Goal: Transaction & Acquisition: Purchase product/service

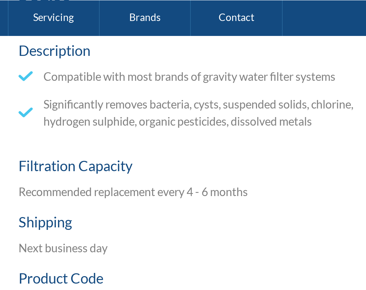
scroll to position [240, 0]
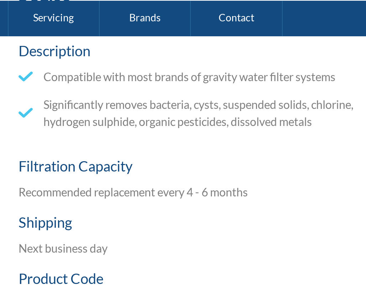
click at [188, 57] on li "Significantly removes bacteria, cysts, suspended solids, chlorine, hydrogen sul…" at bounding box center [273, 56] width 171 height 17
click at [229, 9] on link "Brands" at bounding box center [252, 9] width 46 height 18
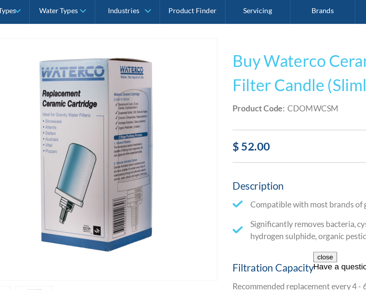
scroll to position [133, 0]
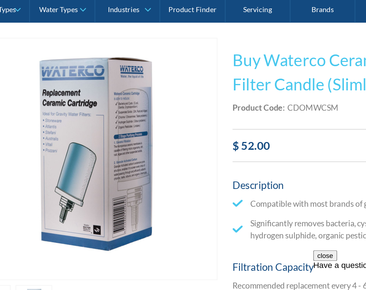
click at [230, 114] on div "This tap design is included in our standard range tap options when you purchase…" at bounding box center [273, 190] width 171 height 323
click at [239, 112] on div "$ 52.00" at bounding box center [273, 104] width 171 height 23
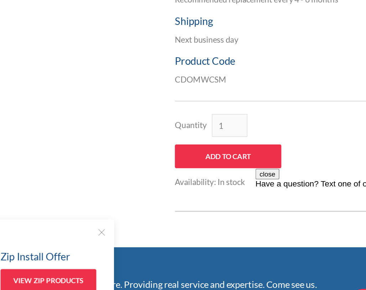
scroll to position [279, 0]
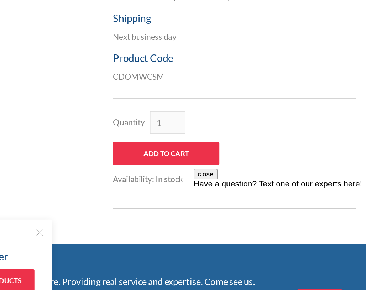
click at [188, 109] on p "CDOMWCSM" at bounding box center [273, 113] width 171 height 9
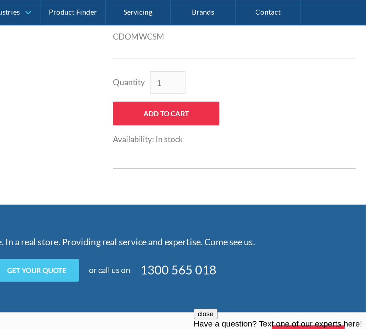
scroll to position [352, 0]
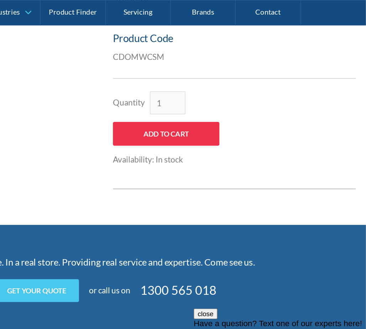
click at [245, 116] on div "Quantity 1 Add to Cart Availability: In stock This product is out of stock. Pro…" at bounding box center [273, 88] width 171 height 67
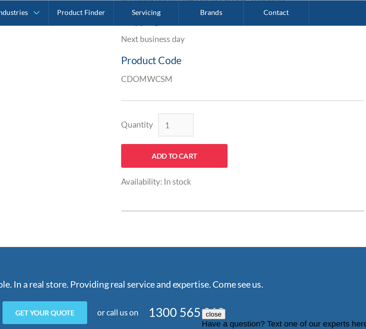
scroll to position [337, 0]
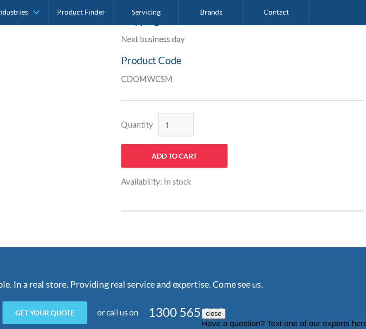
click at [188, 108] on input "Add to Cart" at bounding box center [225, 109] width 75 height 17
type input "Add to Cart"
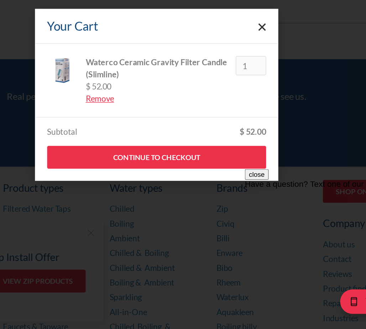
scroll to position [371, 0]
click at [168, 200] on link "Continue to Checkout" at bounding box center [183, 208] width 154 height 16
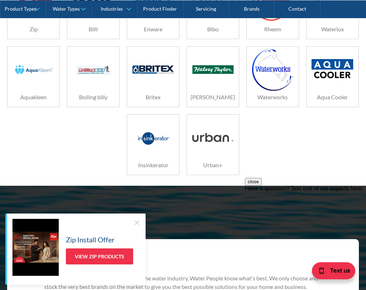
scroll to position [213, 0]
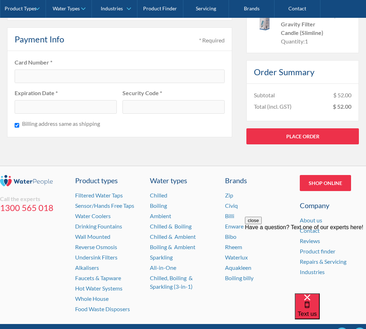
scroll to position [586, 0]
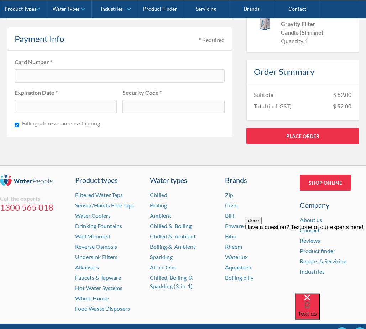
click at [188, 129] on div "Billing address same as shipping" at bounding box center [120, 124] width 210 height 10
click at [197, 131] on fieldset "Card Number * Expiration Date * Security Code * Billing address same as shipping" at bounding box center [119, 94] width 225 height 86
click at [196, 135] on fieldset "Card Number * Expiration Date * Security Code * Billing address same as shipping" at bounding box center [119, 94] width 225 height 86
click at [197, 136] on fieldset "Card Number * Expiration Date * Security Code * Billing address same as shipping" at bounding box center [119, 94] width 225 height 86
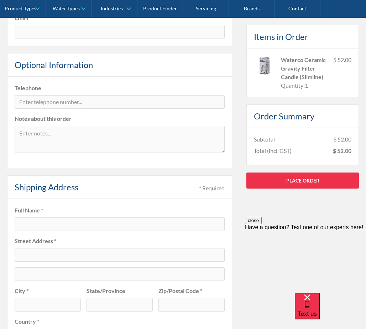
scroll to position [174, 0]
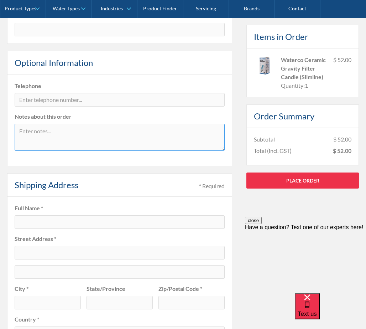
click at [206, 124] on textarea at bounding box center [120, 137] width 210 height 27
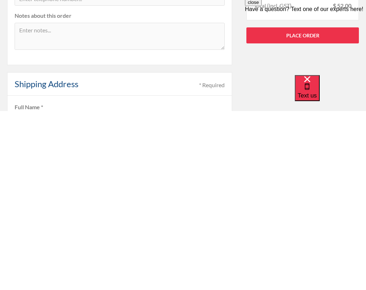
scroll to position [275, 0]
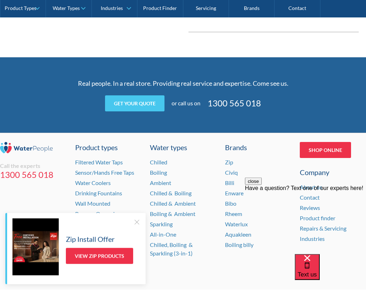
scroll to position [452, 0]
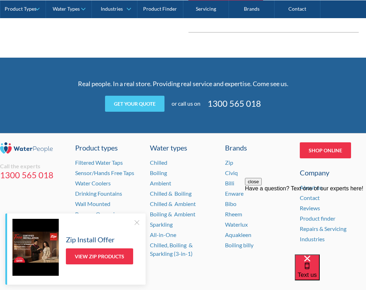
click at [320, 82] on p "Real people. In a real store. Providing real service and expertise. Come see us." at bounding box center [183, 84] width 278 height 10
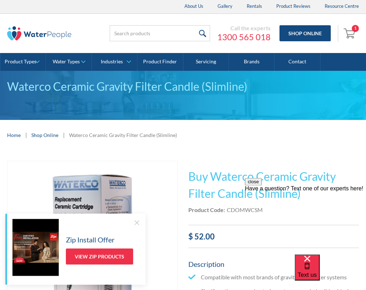
scroll to position [0, 0]
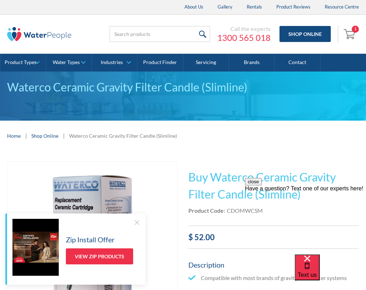
click at [341, 53] on div "Call the experts 1300 565 018 Shop Online 1 Your Cart Waterco Ceramic Gravity F…" at bounding box center [183, 34] width 352 height 39
click at [38, 57] on link "Product Types" at bounding box center [22, 63] width 45 height 18
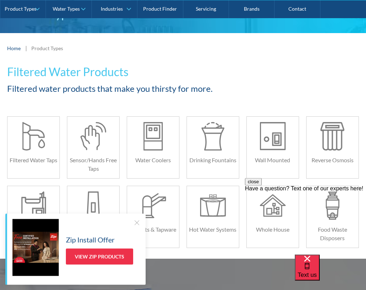
scroll to position [76, 0]
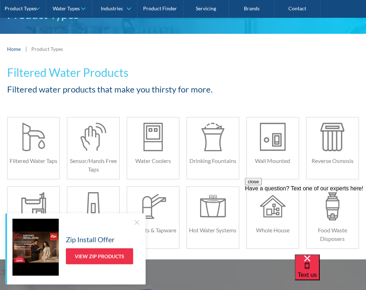
click at [82, 7] on link "Water Types" at bounding box center [68, 9] width 45 height 18
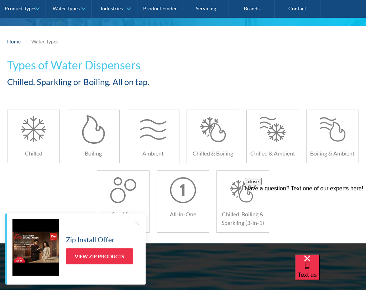
scroll to position [84, 0]
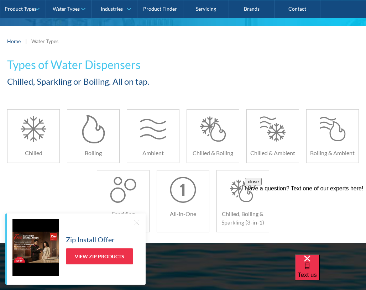
click at [174, 10] on link "Product Finder" at bounding box center [160, 9] width 46 height 18
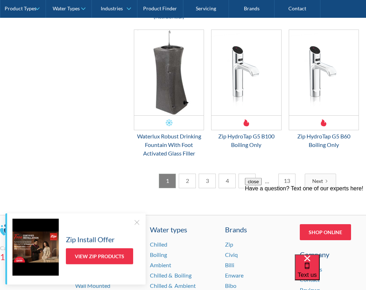
scroll to position [1137, 0]
click at [338, 101] on img "Email Form 3" at bounding box center [323, 72] width 69 height 85
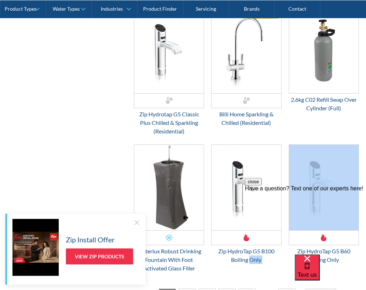
scroll to position [1021, 0]
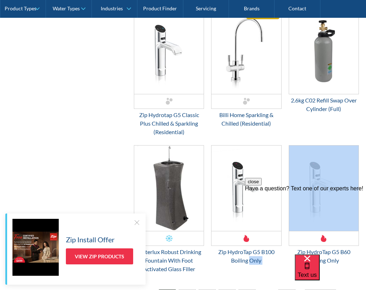
click at [254, 6] on link "Brands" at bounding box center [252, 9] width 46 height 18
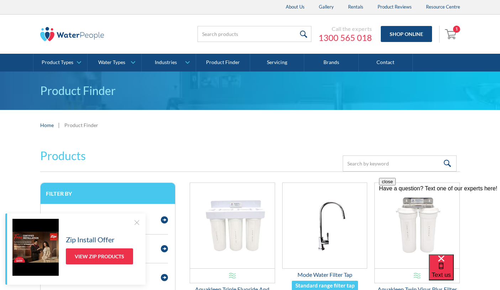
scroll to position [995, 0]
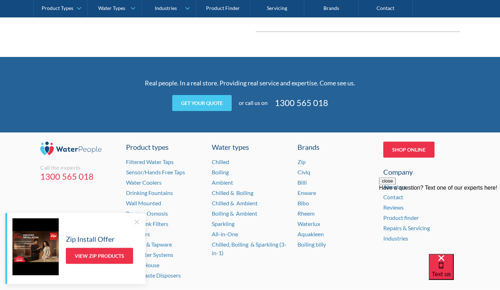
scroll to position [452, 0]
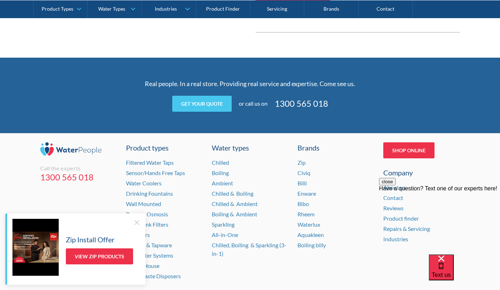
click at [421, 144] on link "Shop Online" at bounding box center [409, 150] width 51 height 16
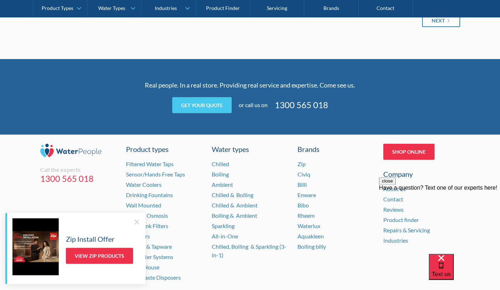
scroll to position [1026, 0]
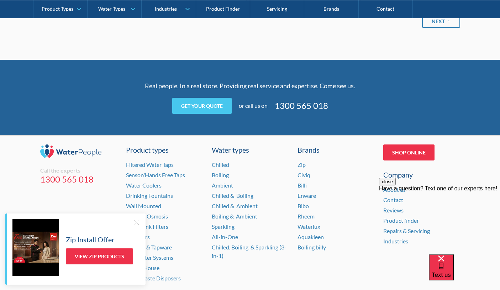
click at [325, 224] on div "Waterlux" at bounding box center [336, 227] width 77 height 9
click at [314, 223] on link "Waterlux" at bounding box center [309, 226] width 23 height 7
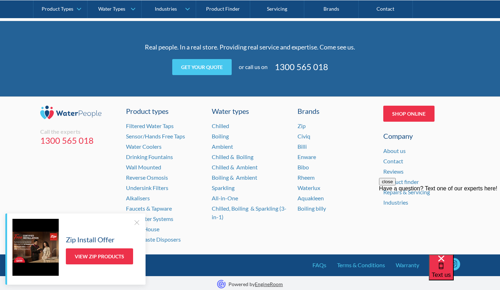
click at [418, 178] on div "Product finder" at bounding box center [422, 182] width 77 height 9
click at [414, 179] on div "close Have a question? Text one of our experts here!" at bounding box center [439, 220] width 121 height 85
click at [414, 178] on div "close Have a question? Text one of our experts here!" at bounding box center [439, 220] width 121 height 85
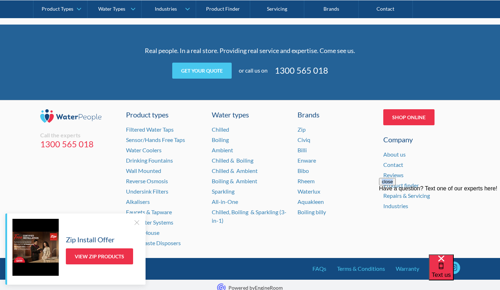
click at [417, 182] on div "close Have a question? Text one of our experts here!" at bounding box center [439, 220] width 121 height 85
click at [417, 183] on div "close Have a question? Text one of our experts here!" at bounding box center [439, 220] width 121 height 85
click at [439, 168] on div "Shop Online Company About us Contact Reviews Product finder Repairs & Servicing…" at bounding box center [422, 179] width 77 height 140
click at [414, 183] on div "close Have a question? Text one of our experts here!" at bounding box center [439, 220] width 121 height 85
click at [425, 116] on link "Shop Online" at bounding box center [409, 117] width 51 height 16
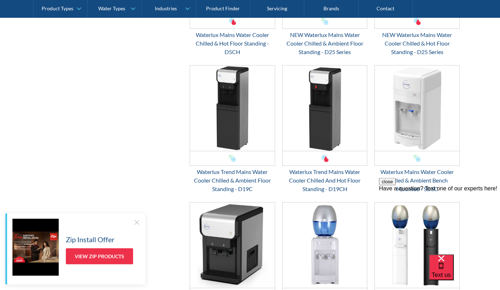
scroll to position [1342, 0]
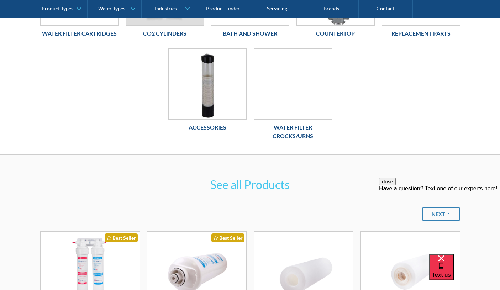
scroll to position [236, 0]
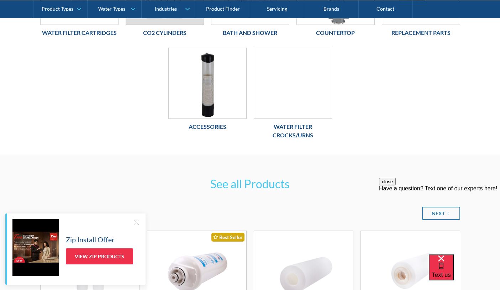
click at [306, 126] on h6 "Water Filter Crocks/Urns" at bounding box center [293, 130] width 78 height 17
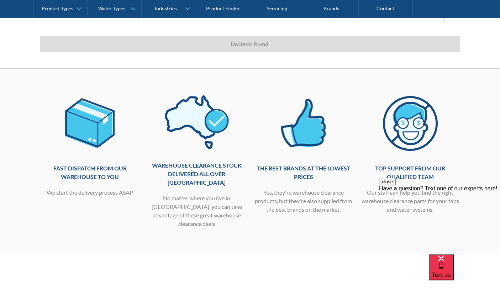
scroll to position [155, 0]
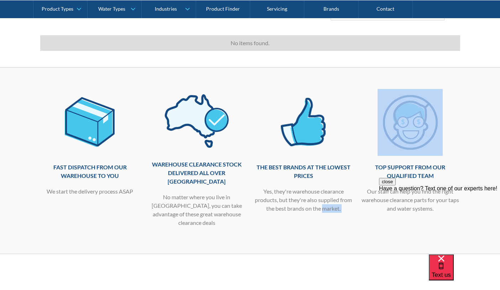
click at [495, 114] on div "Fast dispatch from our warehouse to you We start the delivery process ASAP Ware…" at bounding box center [250, 161] width 500 height 187
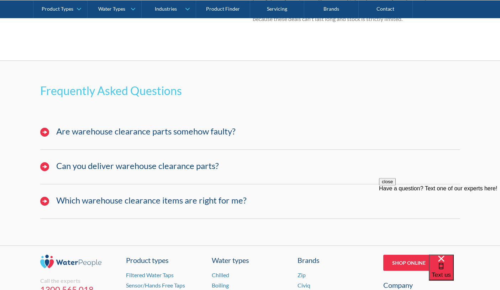
scroll to position [508, 0]
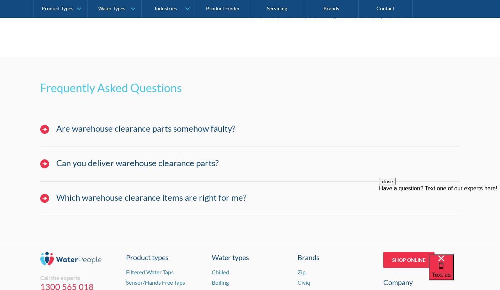
click at [479, 131] on div "Frequently Asked Questions Are warehouse clearance parts somehow faulty? Not at…" at bounding box center [250, 150] width 500 height 185
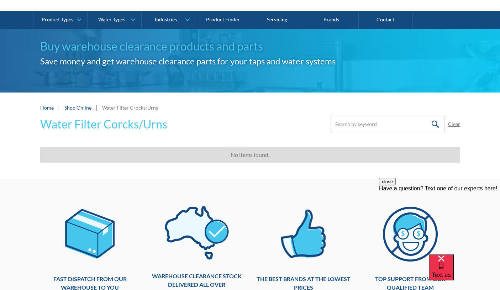
scroll to position [43, 0]
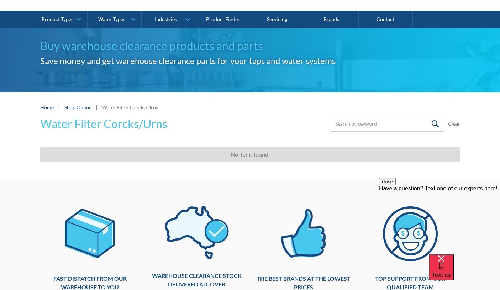
click at [149, 103] on div "Home | Shop Online | Water Filter Crocks/Urns" at bounding box center [250, 107] width 420 height 9
click at [141, 107] on div "Water Filter Crocks/Urns" at bounding box center [130, 107] width 56 height 7
click at [150, 106] on div "Water Filter Crocks/Urns" at bounding box center [130, 107] width 56 height 7
click at [226, 92] on div "Buy warehouse clearance products and parts Save money and get warehouse clearan…" at bounding box center [250, 60] width 500 height 64
click at [322, 95] on div "Home | Shop Online | Water Filter Crocks/Urns" at bounding box center [250, 107] width 500 height 30
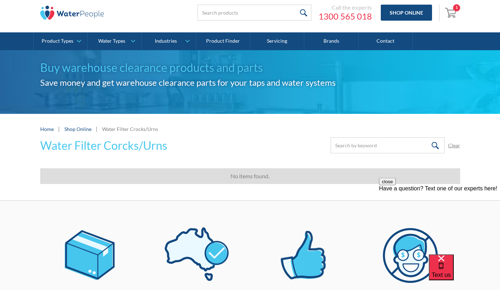
scroll to position [0, 0]
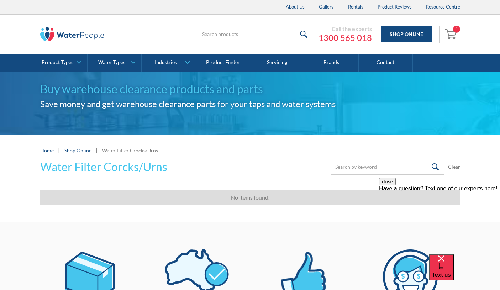
click at [234, 31] on input "search" at bounding box center [255, 34] width 114 height 16
type input "Watercolour 77480511"
click at [304, 34] on input "submit" at bounding box center [303, 34] width 15 height 16
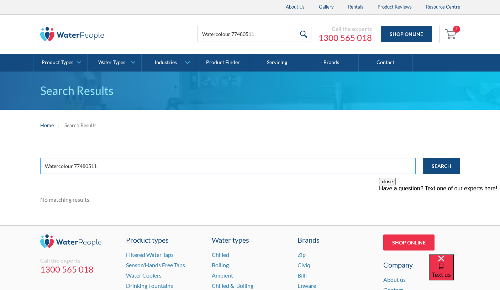
click at [79, 164] on input "Watercolour 77480511" at bounding box center [228, 166] width 376 height 16
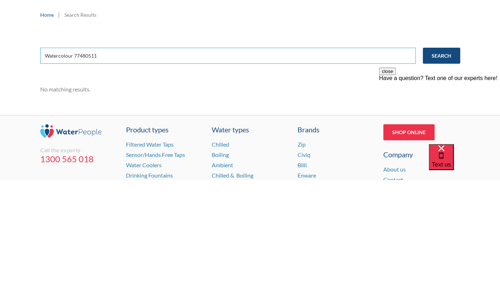
click at [80, 158] on input "Watercolour 77480511" at bounding box center [228, 166] width 376 height 16
click at [73, 158] on input "Watercolour 77480511" at bounding box center [228, 166] width 376 height 16
click at [80, 158] on input "Watercolour 77480511" at bounding box center [228, 166] width 376 height 16
click at [77, 158] on input "Watercolour 77480511" at bounding box center [228, 166] width 376 height 16
click at [112, 158] on input "Waterco77480511" at bounding box center [228, 166] width 376 height 16
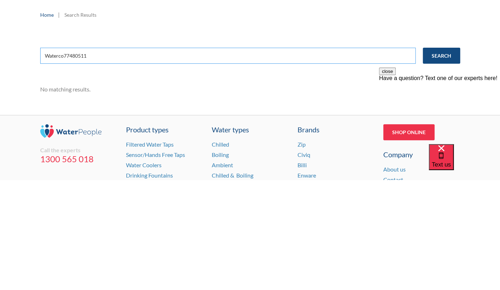
type input "Waterco77480511"
click at [441, 158] on input "Search" at bounding box center [441, 166] width 37 height 16
